Goal: Complete application form: Complete application form

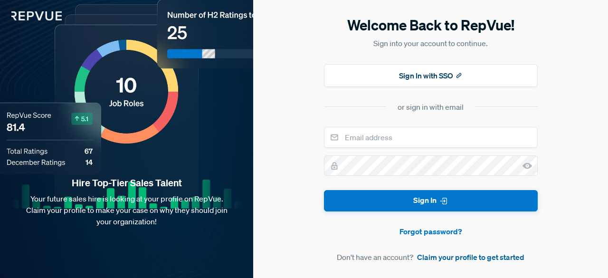
click at [470, 255] on link "Claim your profile to get started" at bounding box center [470, 256] width 107 height 11
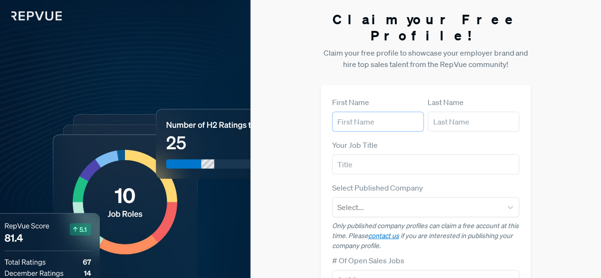
click at [381, 112] on input "text" at bounding box center [378, 122] width 92 height 20
type input "[PERSON_NAME]"
type input "Uijt [PERSON_NAME]"
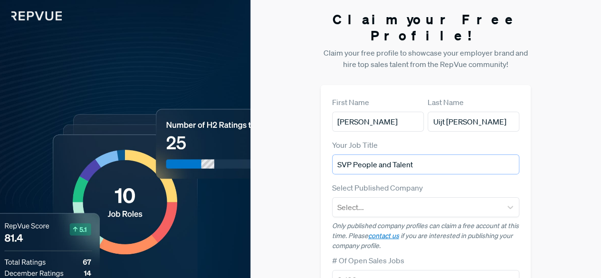
type input "SVP People and Talent"
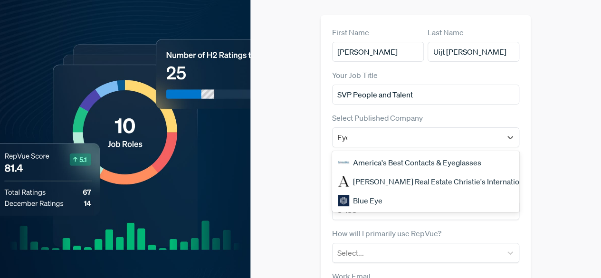
scroll to position [73, 0]
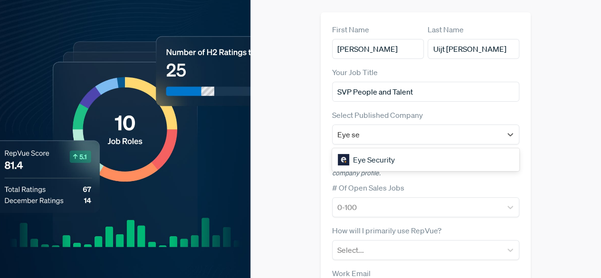
type input "Eye sec"
click at [377, 150] on div "Eye Security" at bounding box center [426, 159] width 188 height 19
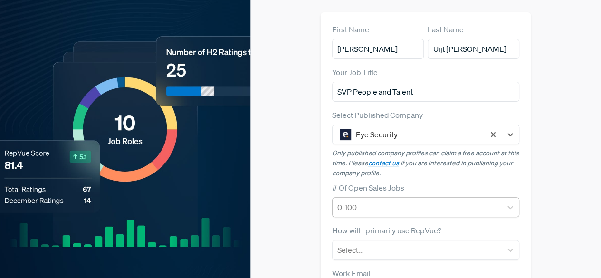
click at [358, 201] on div at bounding box center [417, 207] width 160 height 13
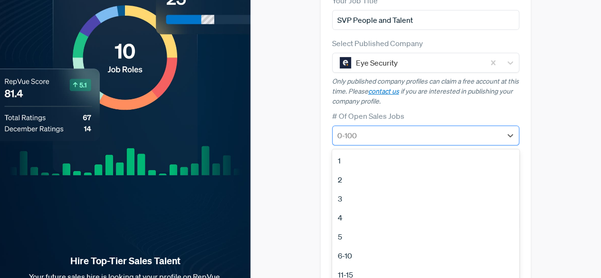
scroll to position [145, 0]
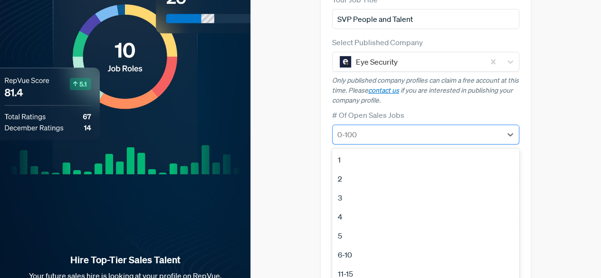
type input "4"
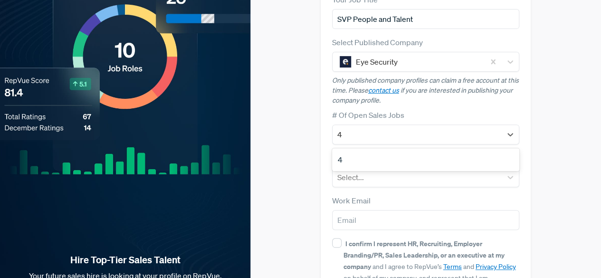
click at [376, 150] on div "4" at bounding box center [426, 159] width 188 height 19
click at [377, 171] on div at bounding box center [417, 177] width 160 height 13
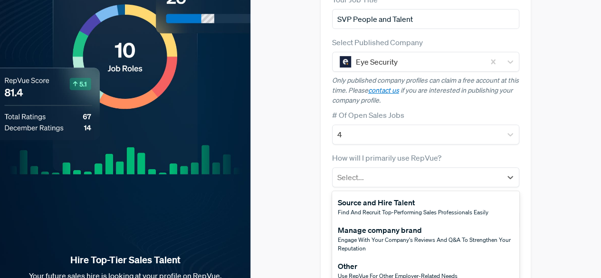
click at [408, 236] on span "Engage with your company's reviews and Q&A to strengthen your reputation" at bounding box center [424, 244] width 173 height 17
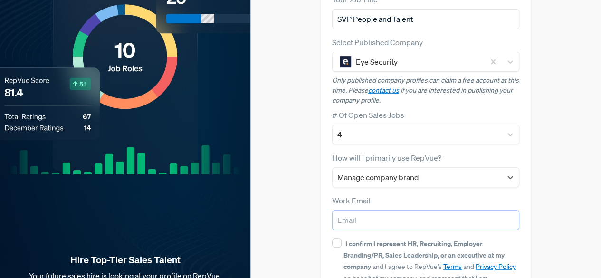
click at [391, 210] on input "email" at bounding box center [426, 220] width 188 height 20
type input "[PERSON_NAME][EMAIL_ADDRESS][PERSON_NAME][DOMAIN_NAME]"
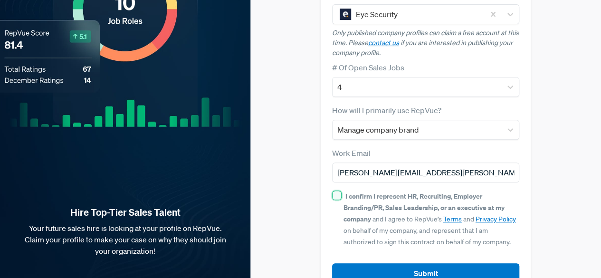
click at [336, 191] on input "I confirm I represent HR, Recruiting, Employer Branding/PR, Sales Leadership, o…" at bounding box center [337, 196] width 10 height 10
checkbox input "true"
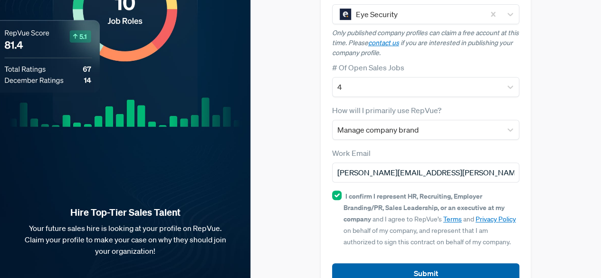
click at [400, 263] on button "Submit" at bounding box center [426, 273] width 188 height 20
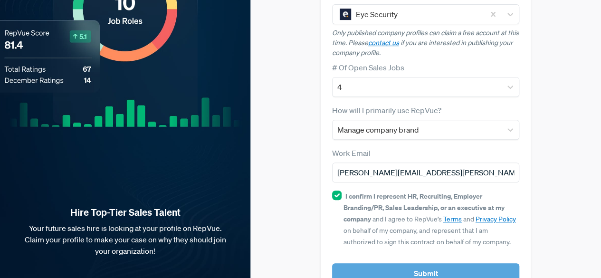
scroll to position [204, 0]
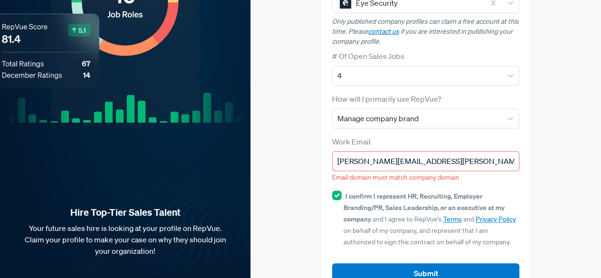
drag, startPoint x: 452, startPoint y: 141, endPoint x: 416, endPoint y: 144, distance: 35.3
click at [416, 151] on input "[PERSON_NAME][EMAIL_ADDRESS][PERSON_NAME][DOMAIN_NAME]" at bounding box center [426, 161] width 188 height 20
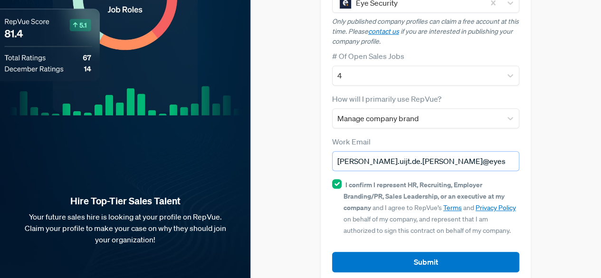
scroll to position [193, 0]
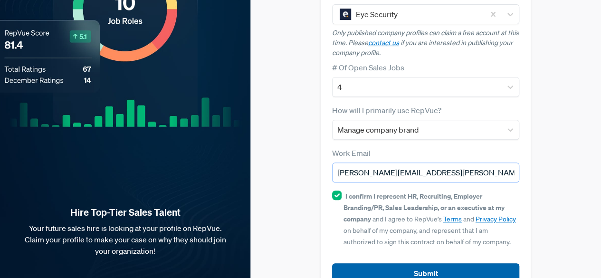
type input "[PERSON_NAME][EMAIL_ADDRESS][PERSON_NAME][DOMAIN_NAME]"
click at [414, 263] on button "Submit" at bounding box center [426, 273] width 188 height 20
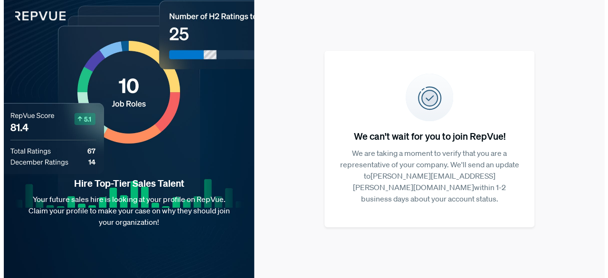
scroll to position [0, 0]
